Goal: Transaction & Acquisition: Purchase product/service

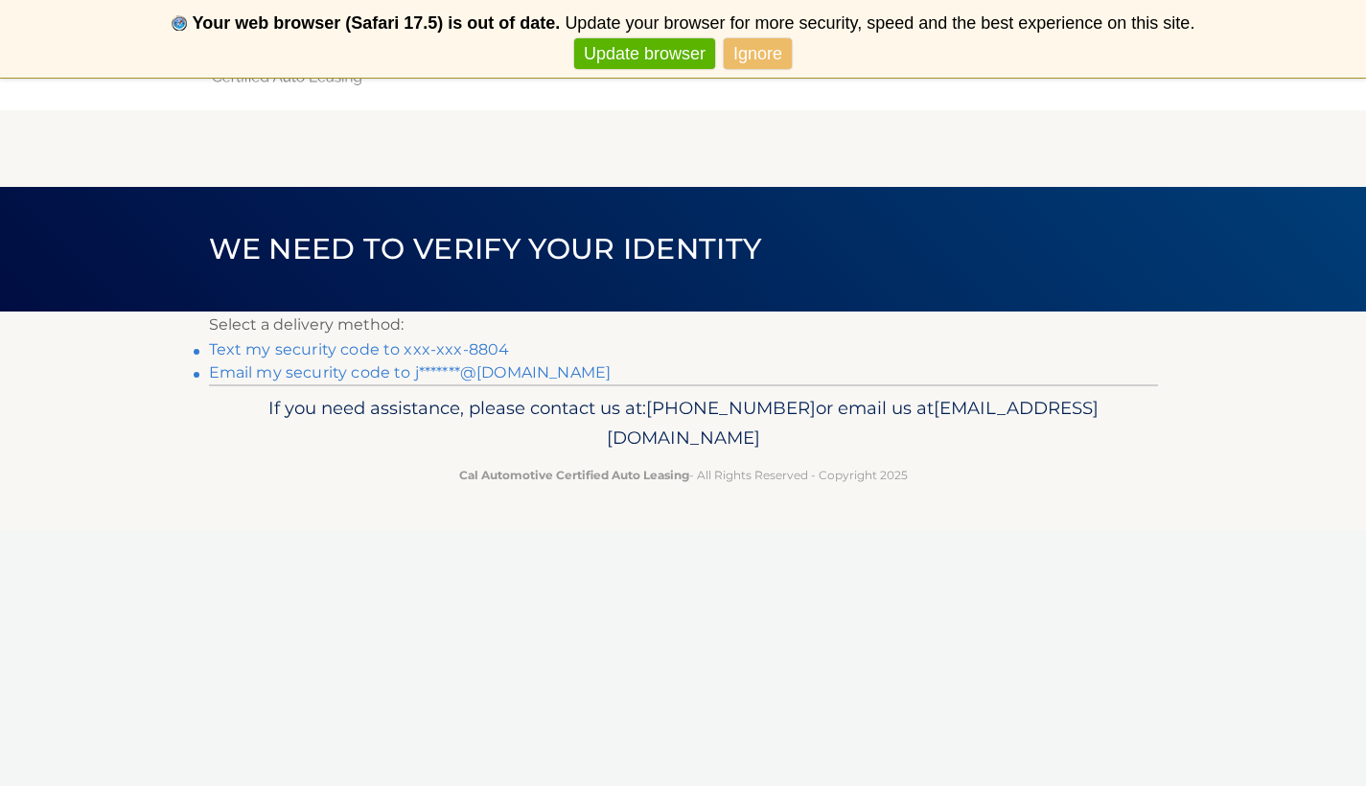
click at [491, 350] on link "Text my security code to xxx-xxx-8804" at bounding box center [359, 349] width 301 height 18
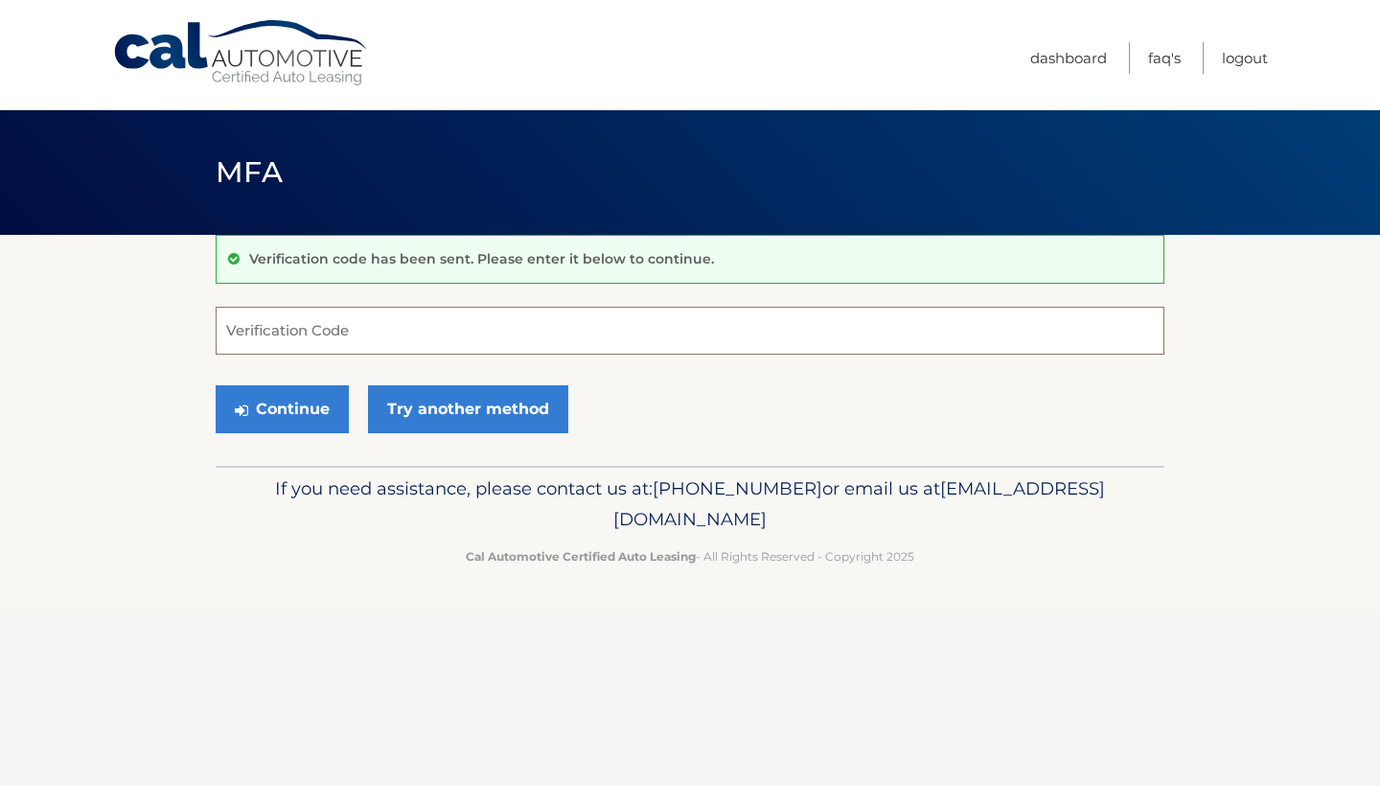
click at [468, 330] on input "Verification Code" at bounding box center [690, 331] width 949 height 48
type input "150280"
click at [282, 408] on button "Continue" at bounding box center [282, 409] width 133 height 48
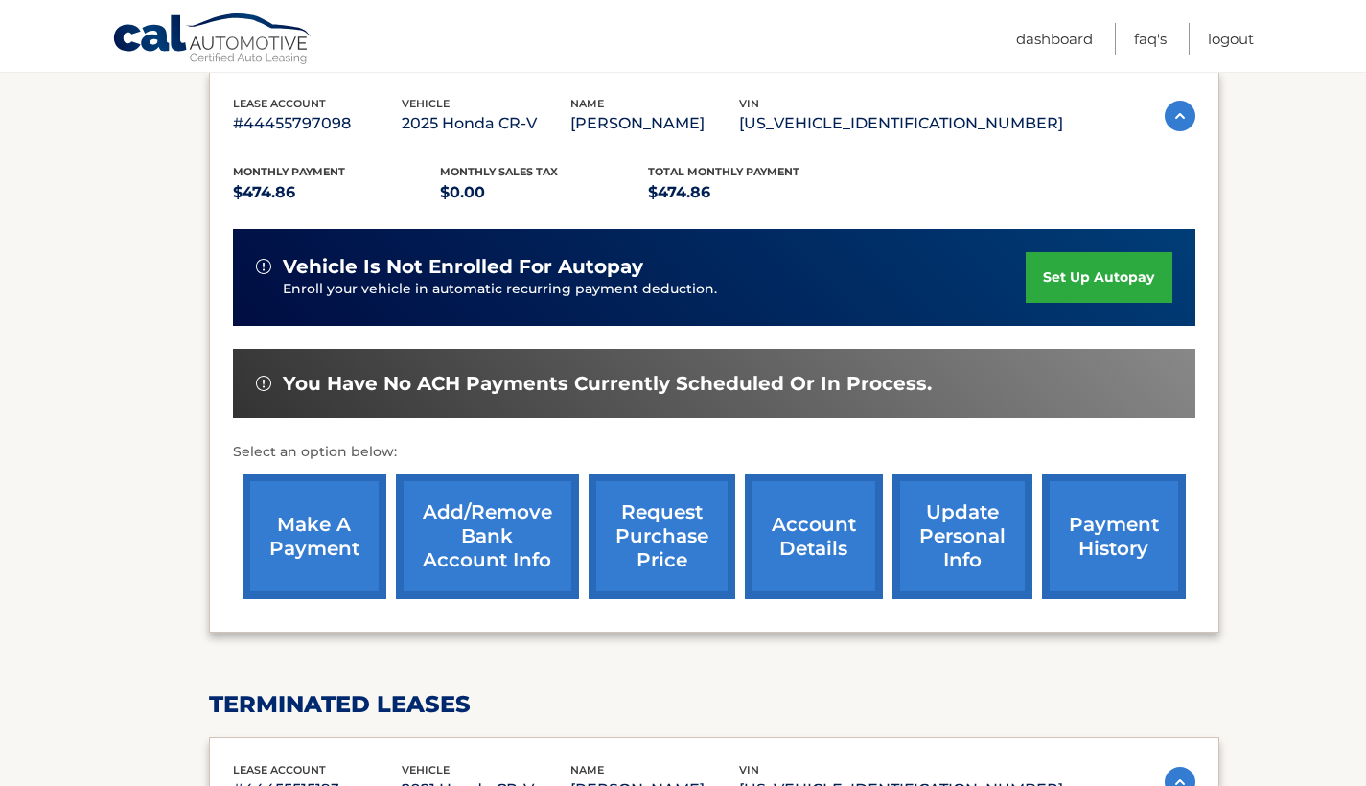
scroll to position [332, 0]
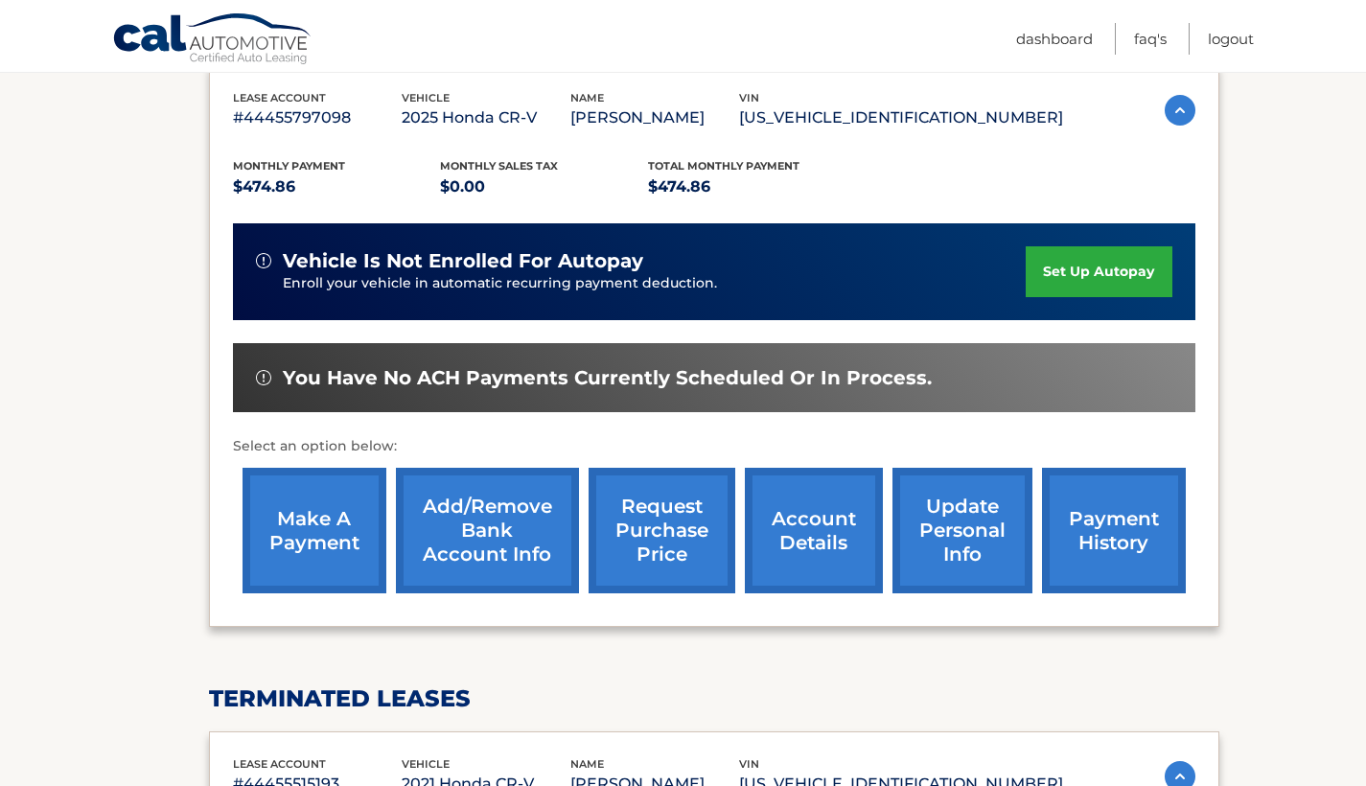
click at [293, 518] on link "make a payment" at bounding box center [315, 531] width 144 height 126
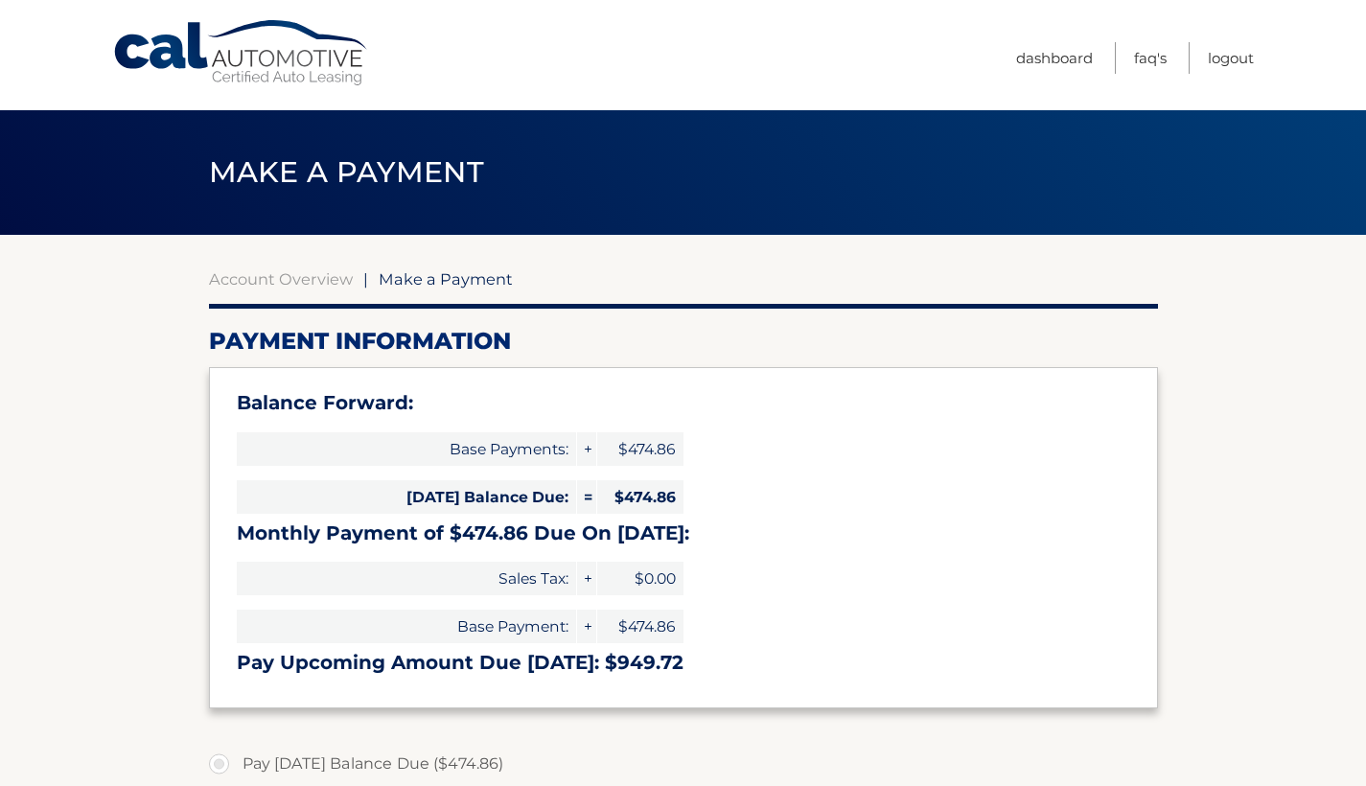
select select "YTc5YmEzZWUtNGNhMC00OWE4LTgzOTctZDliZTNjYzM2Mzkx"
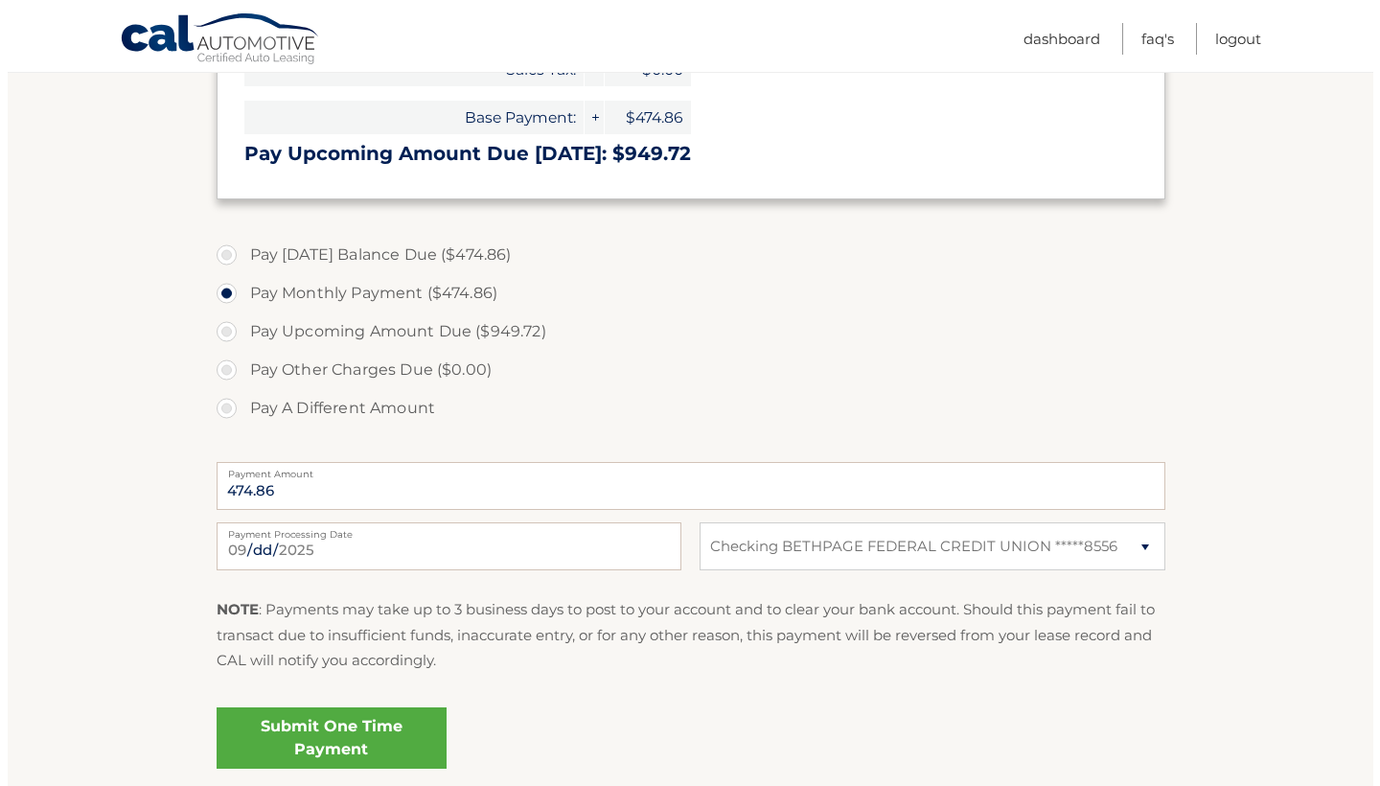
scroll to position [510, 0]
click at [392, 730] on link "Submit One Time Payment" at bounding box center [324, 736] width 230 height 61
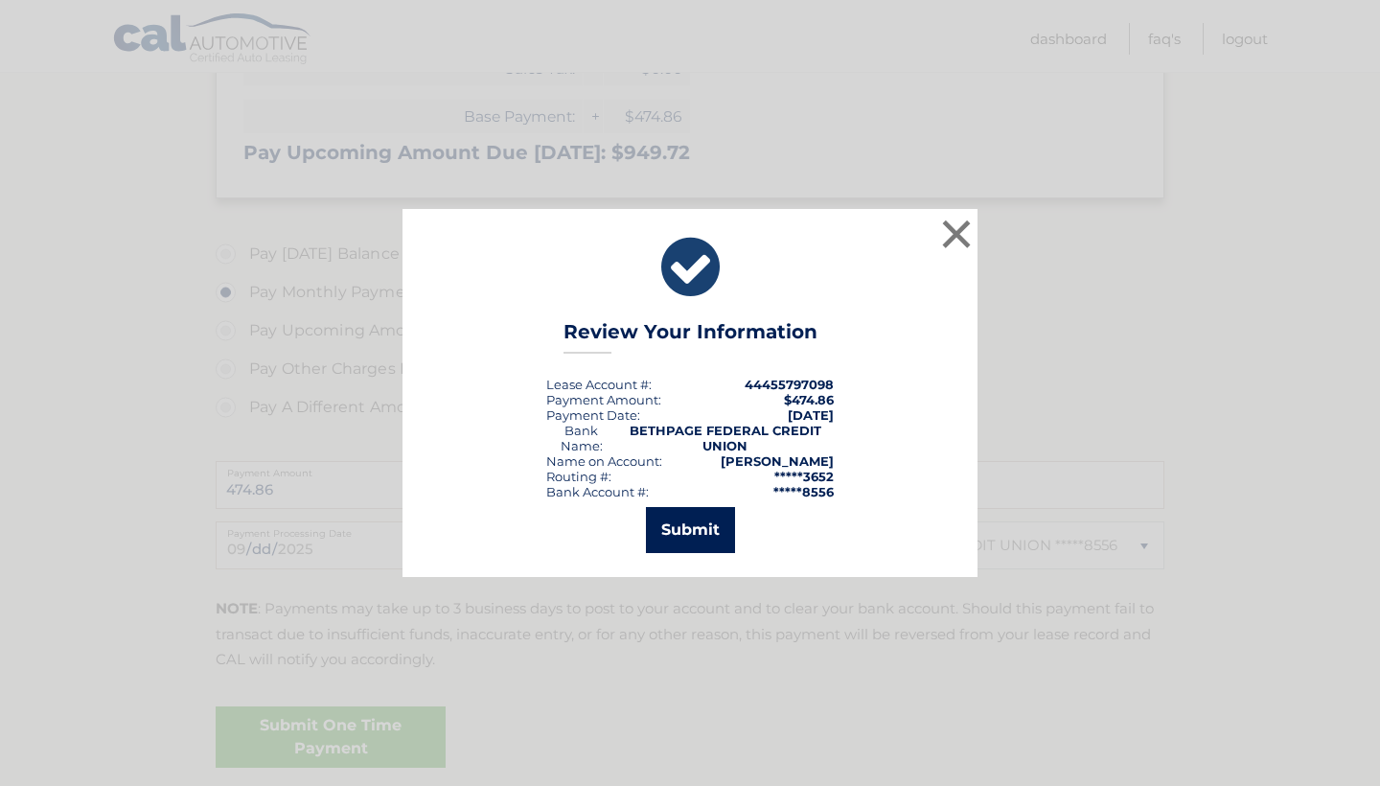
click at [712, 527] on button "Submit" at bounding box center [690, 530] width 89 height 46
